Goal: Information Seeking & Learning: Learn about a topic

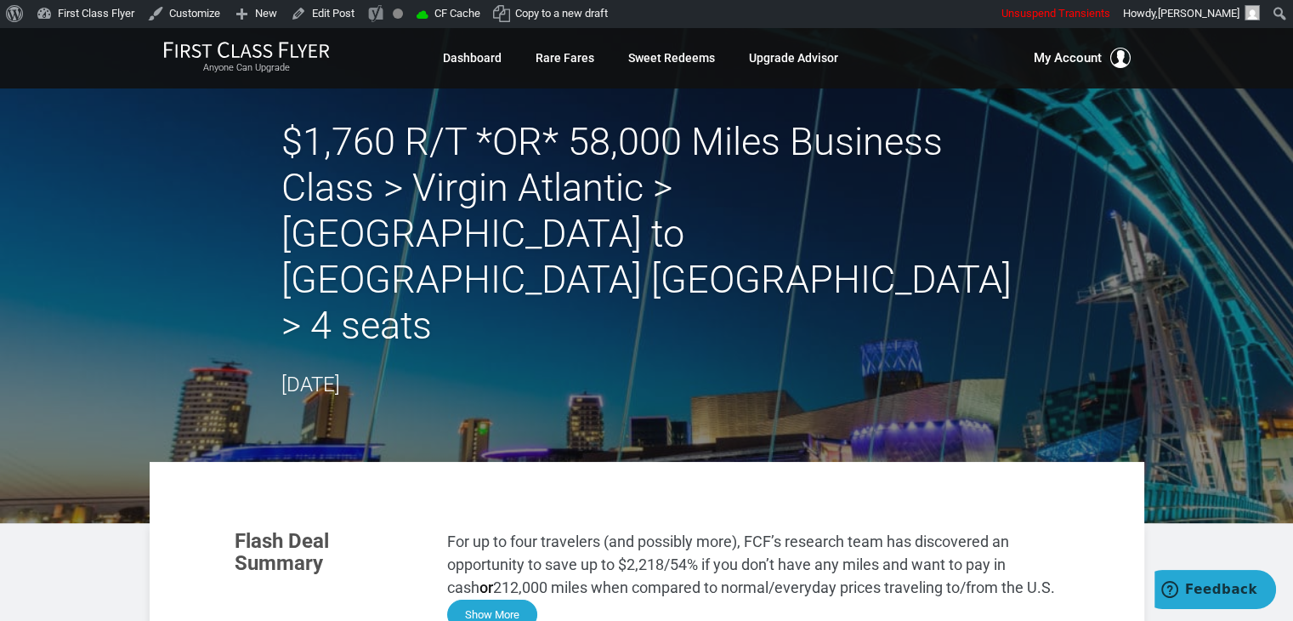
click at [520, 599] on button "Show More" at bounding box center [492, 614] width 90 height 30
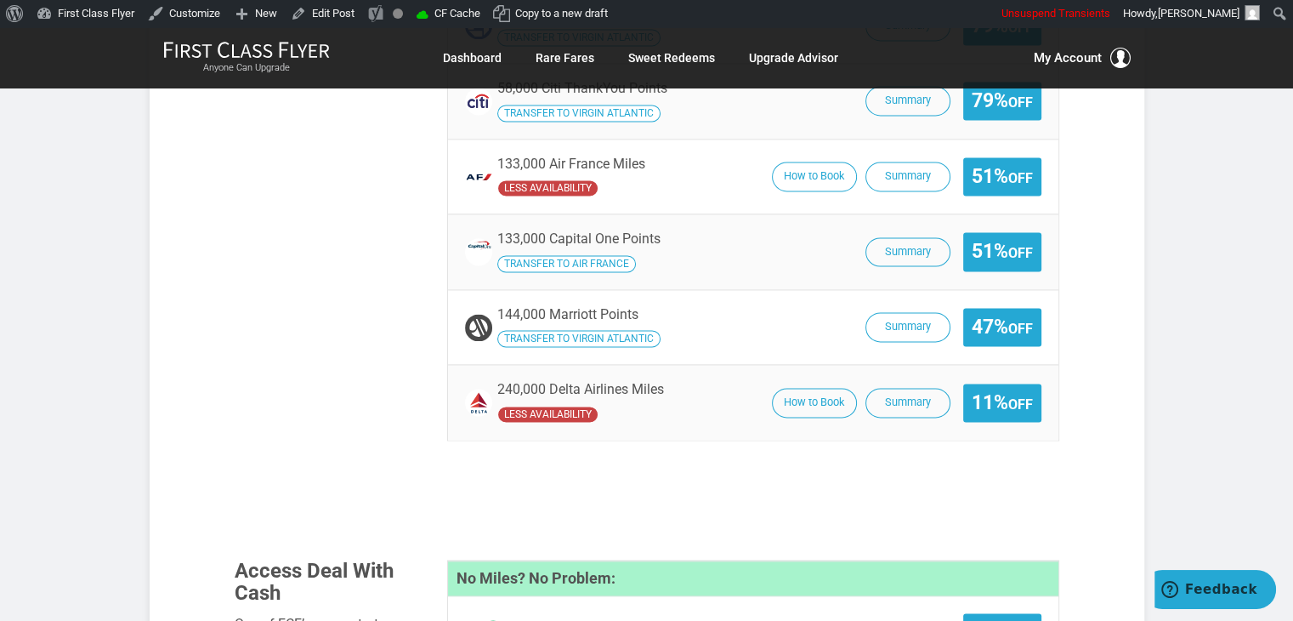
scroll to position [2416, 0]
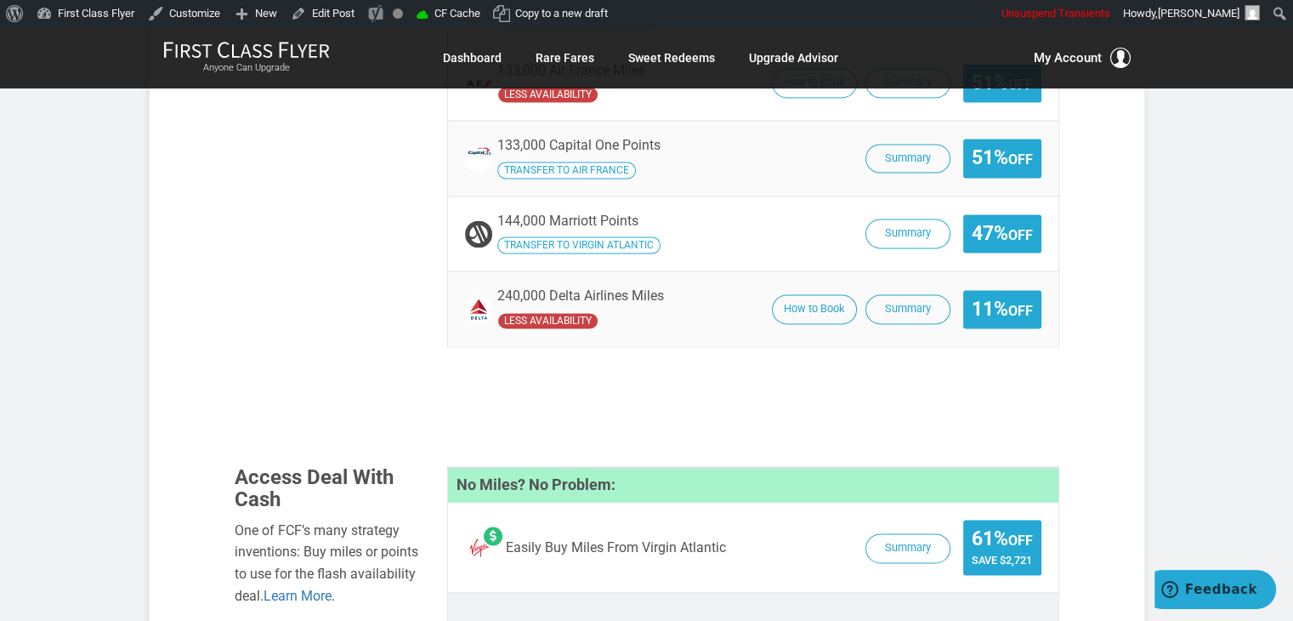
scroll to position [2500, 0]
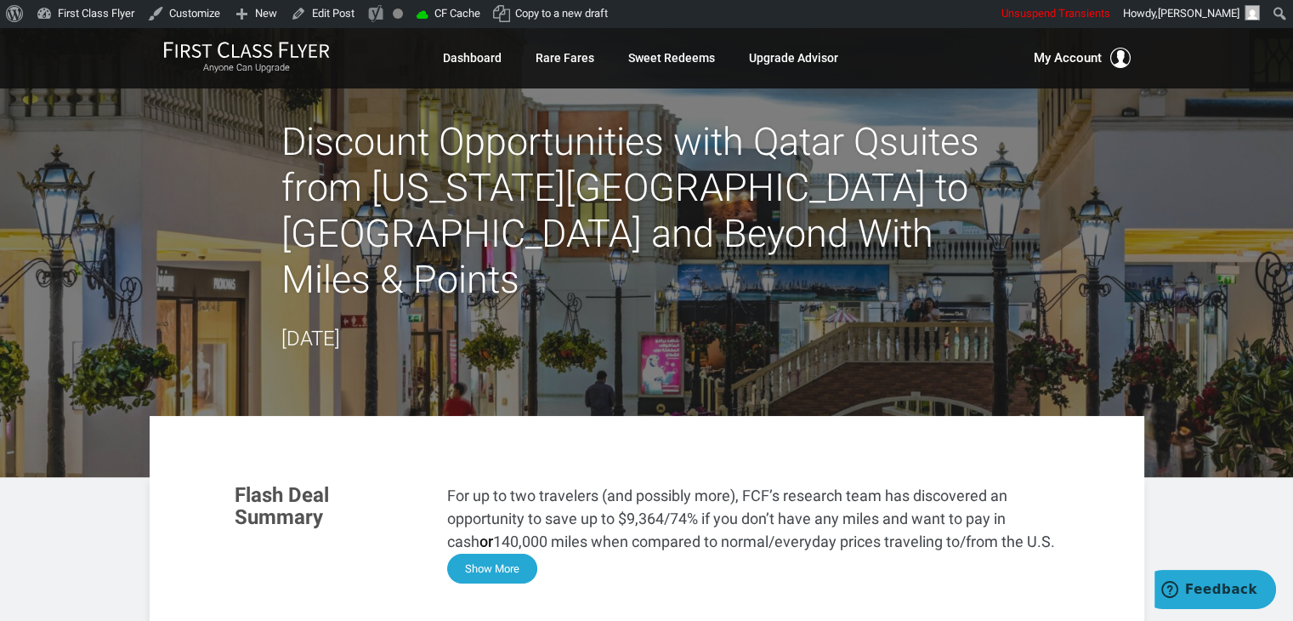
click at [470, 553] on button "Show More" at bounding box center [492, 568] width 90 height 30
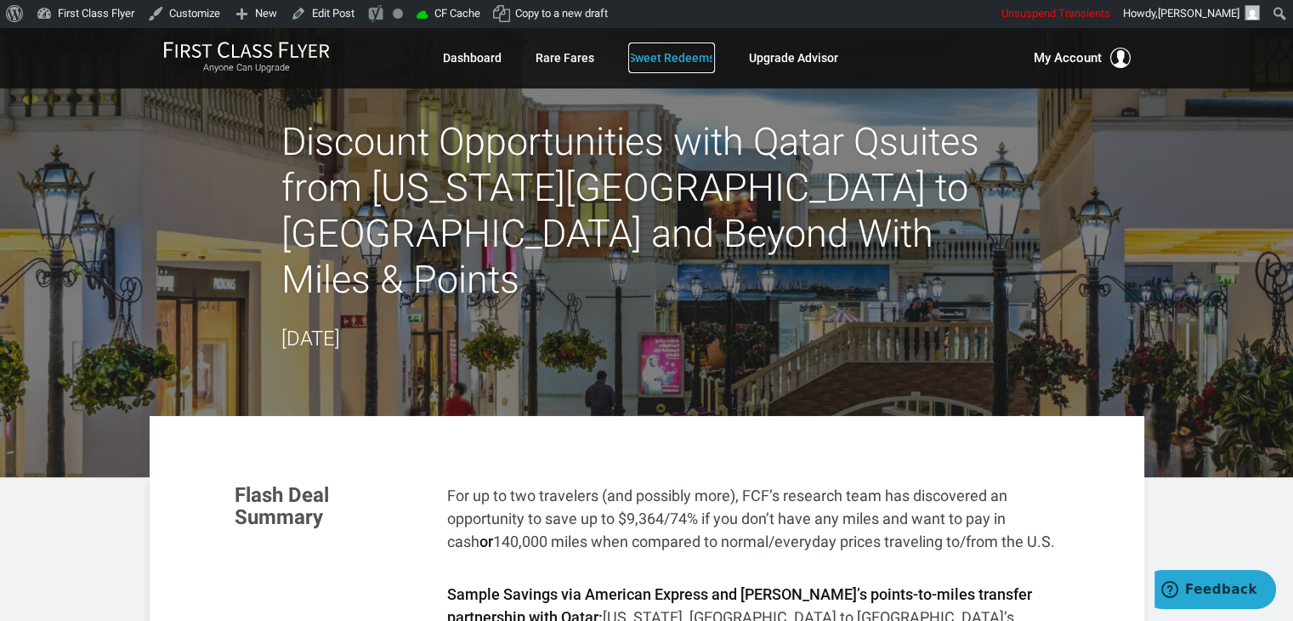
click at [650, 48] on link "Sweet Redeems" at bounding box center [671, 58] width 87 height 31
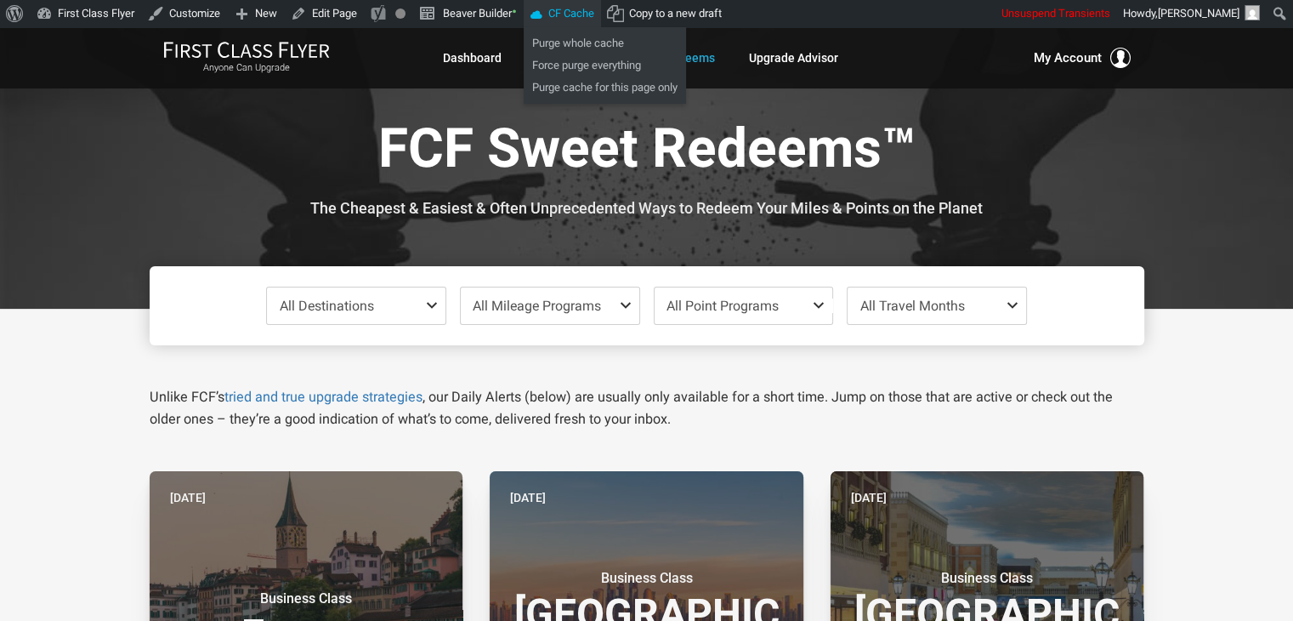
click at [576, 20] on span "CF Cache" at bounding box center [571, 13] width 46 height 27
